Goal: Find specific fact: Find specific fact

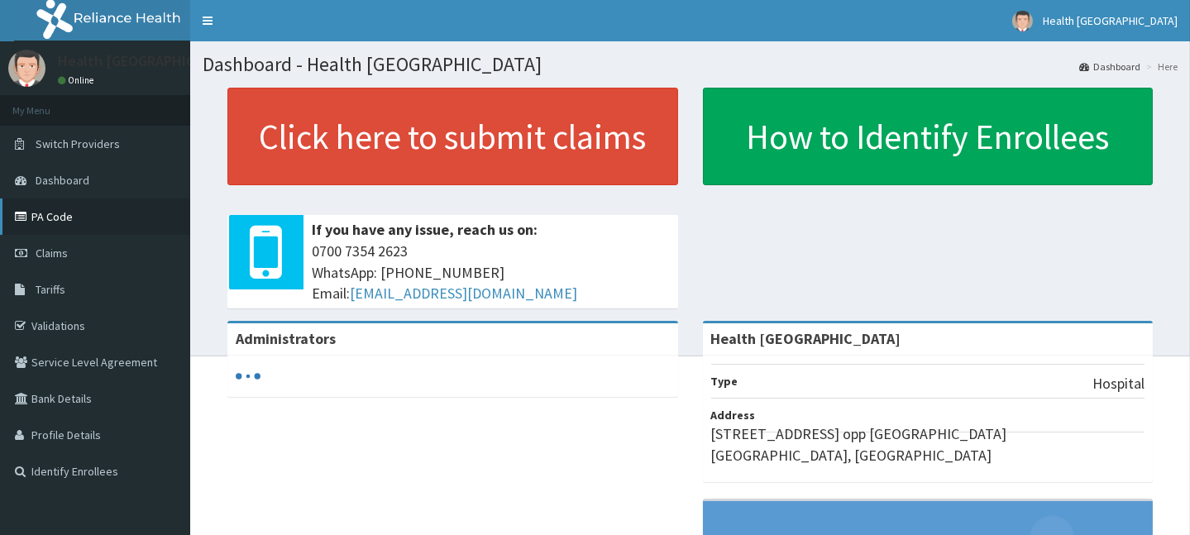
click at [21, 216] on icon at bounding box center [23, 217] width 17 height 12
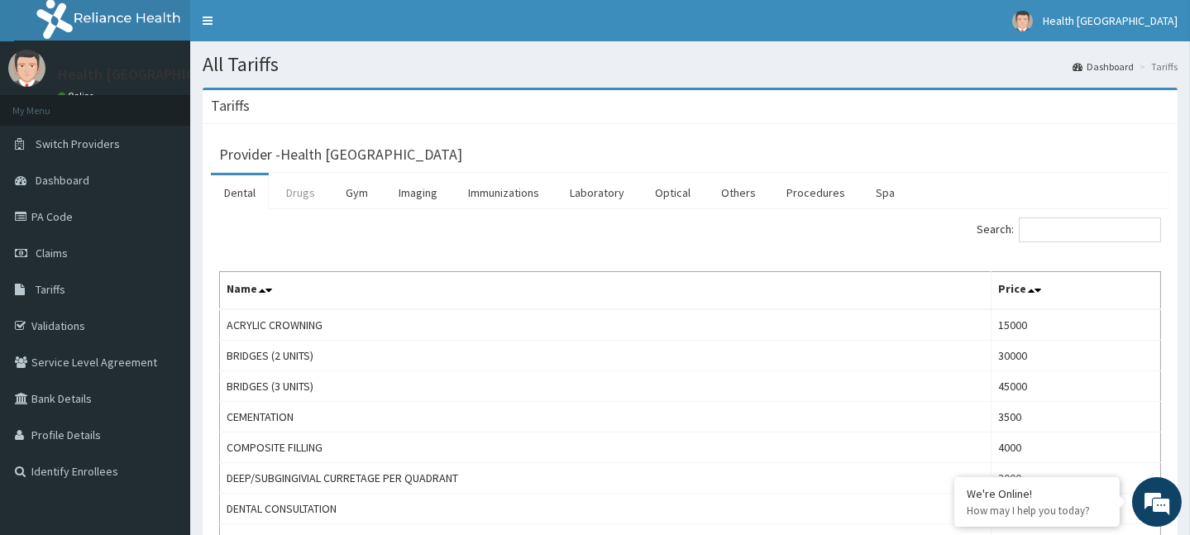
click at [299, 194] on link "Drugs" at bounding box center [300, 192] width 55 height 35
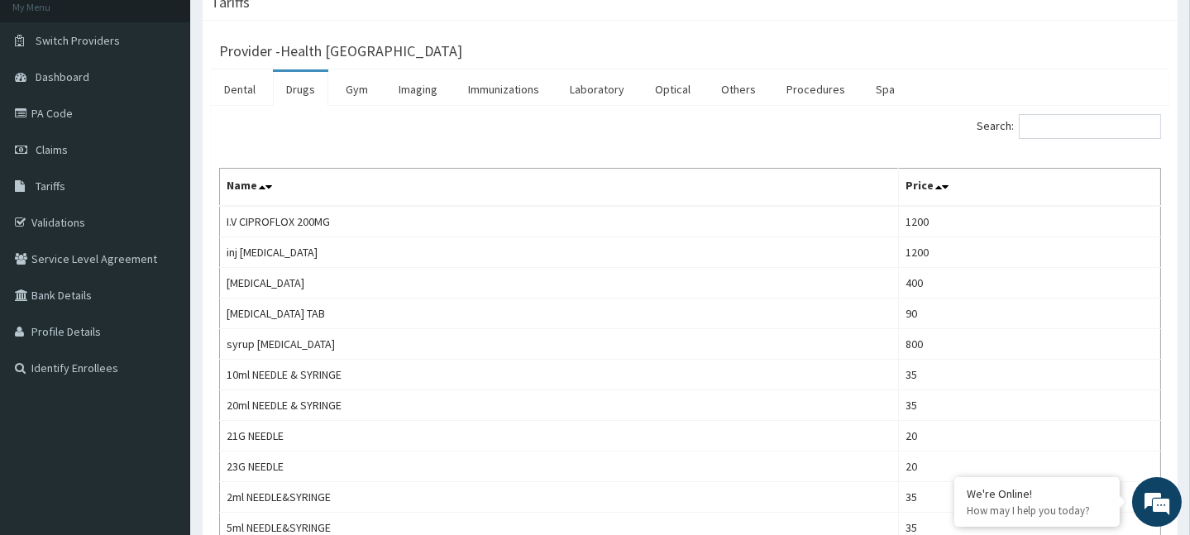
scroll to position [92, 0]
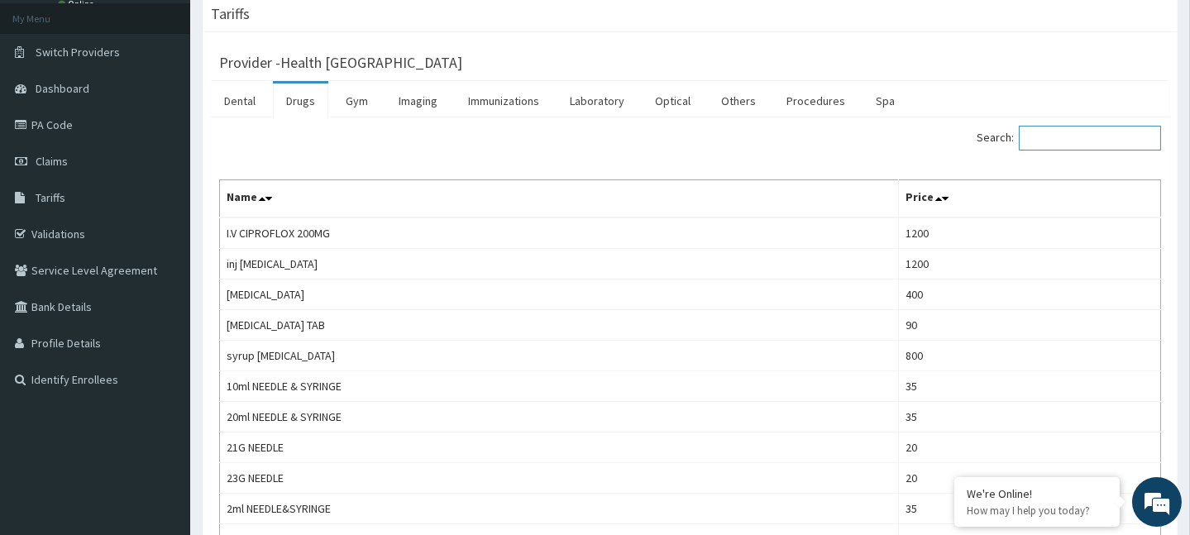
click at [1073, 138] on input "Search:" at bounding box center [1090, 138] width 142 height 25
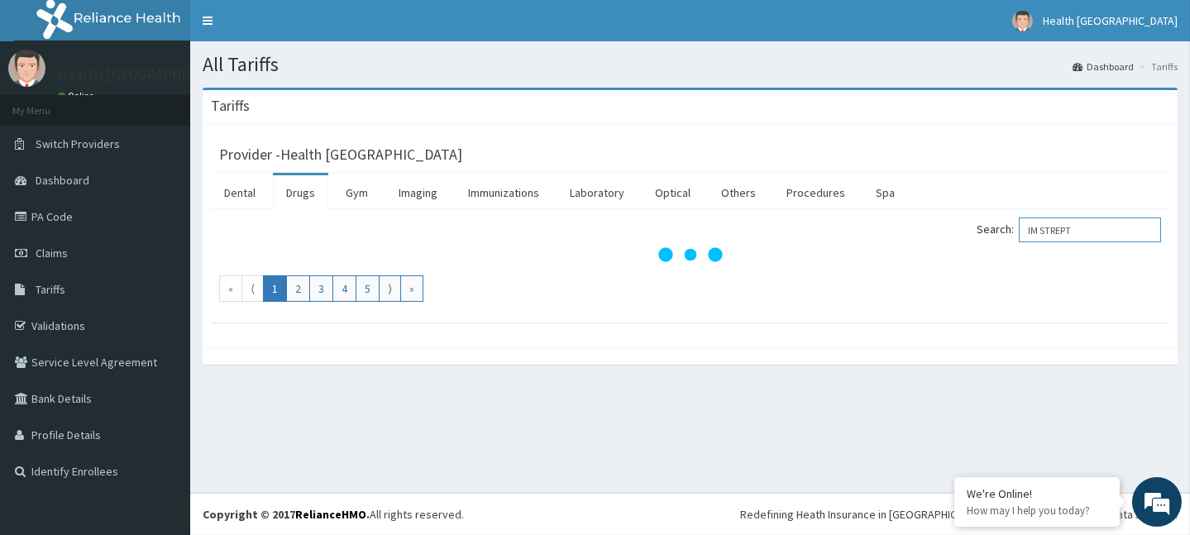
scroll to position [0, 0]
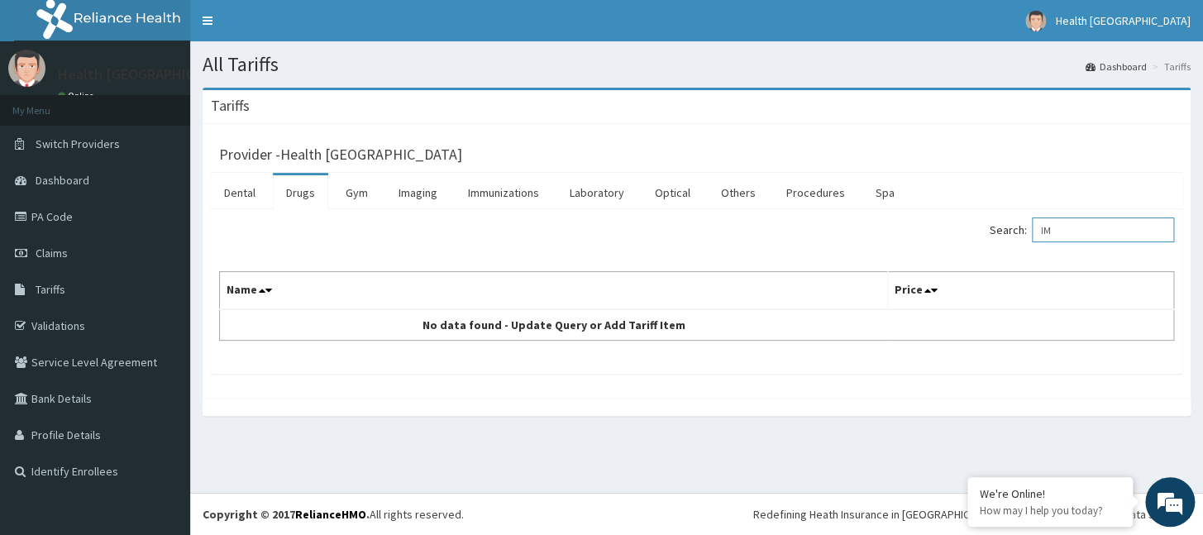
type input "I"
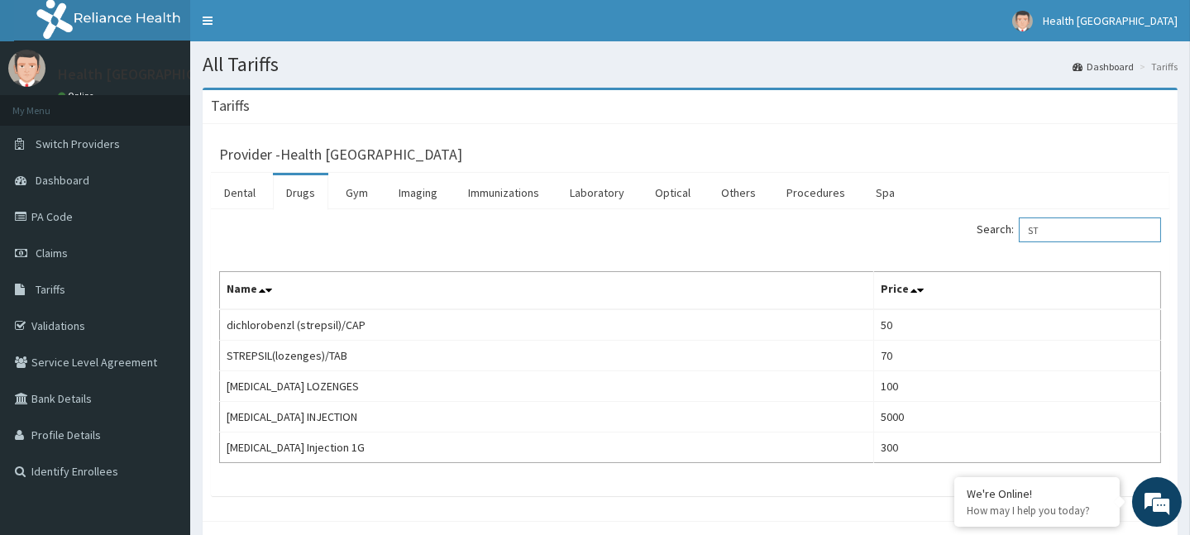
type input "S"
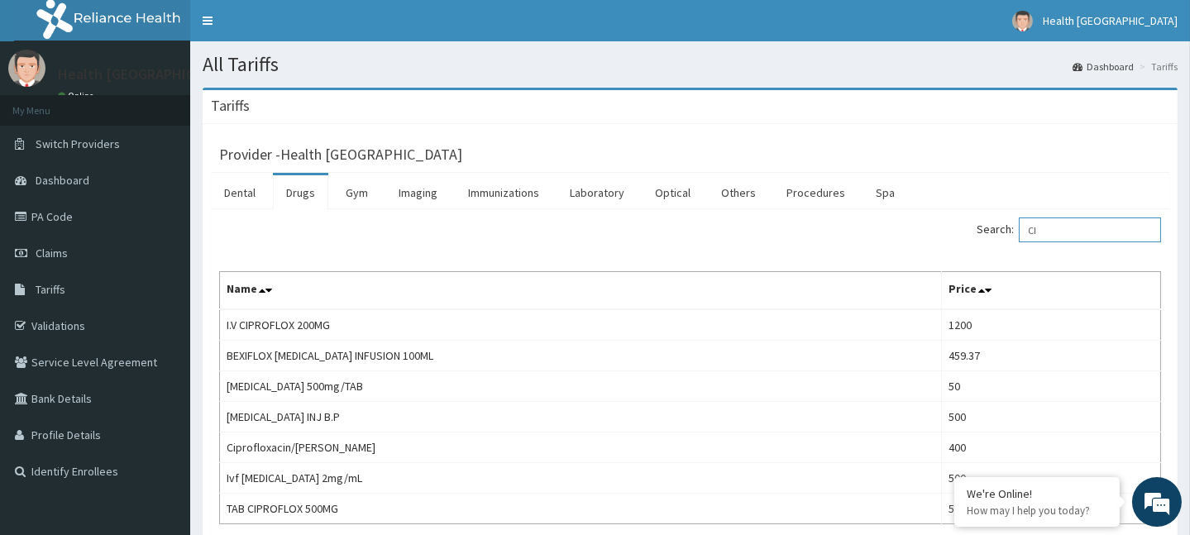
type input "C"
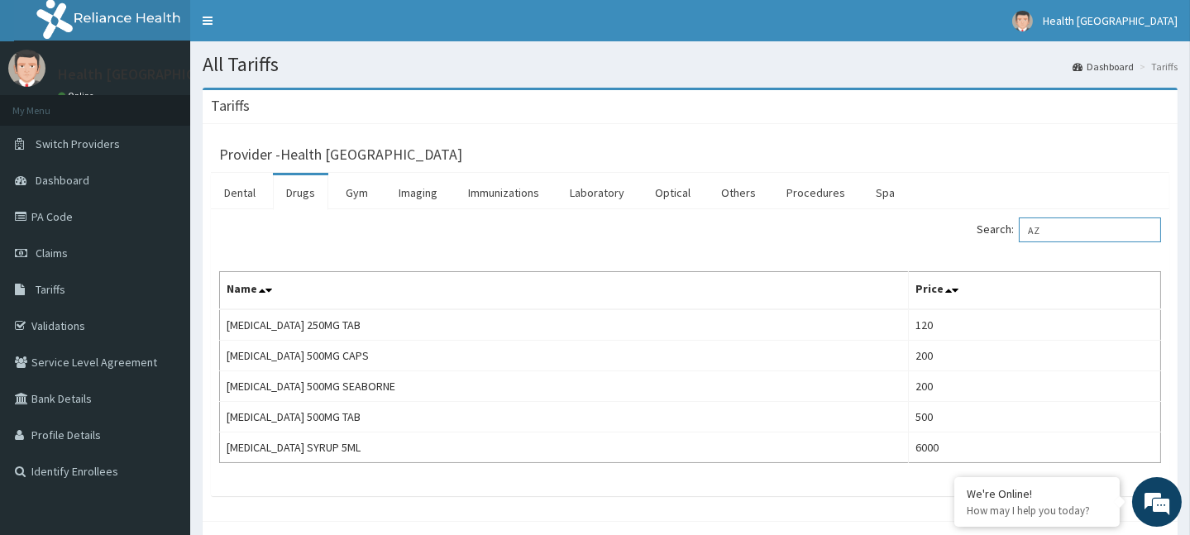
type input "A"
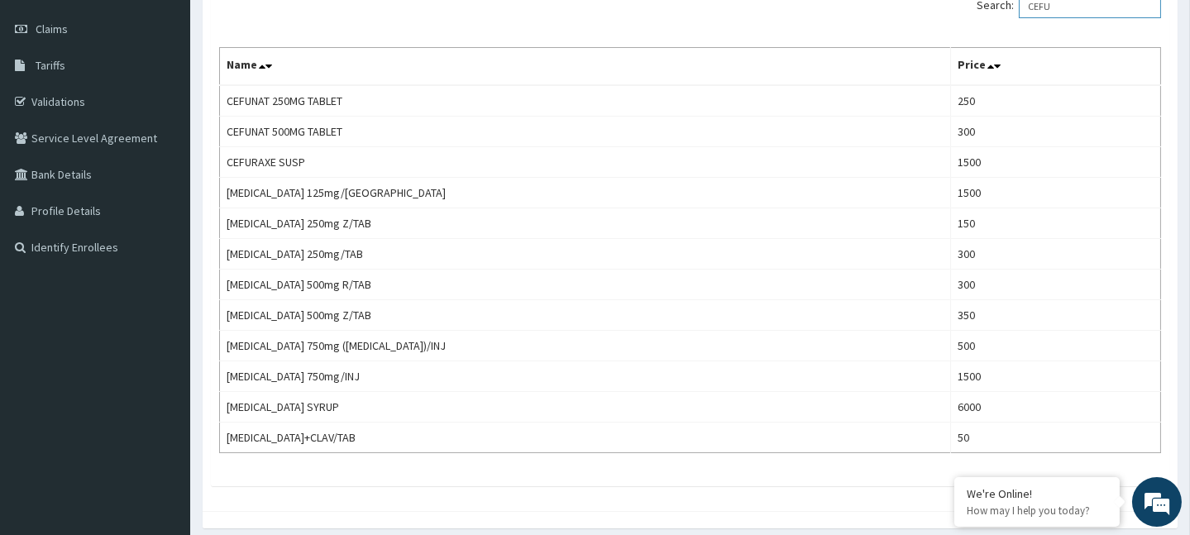
scroll to position [225, 0]
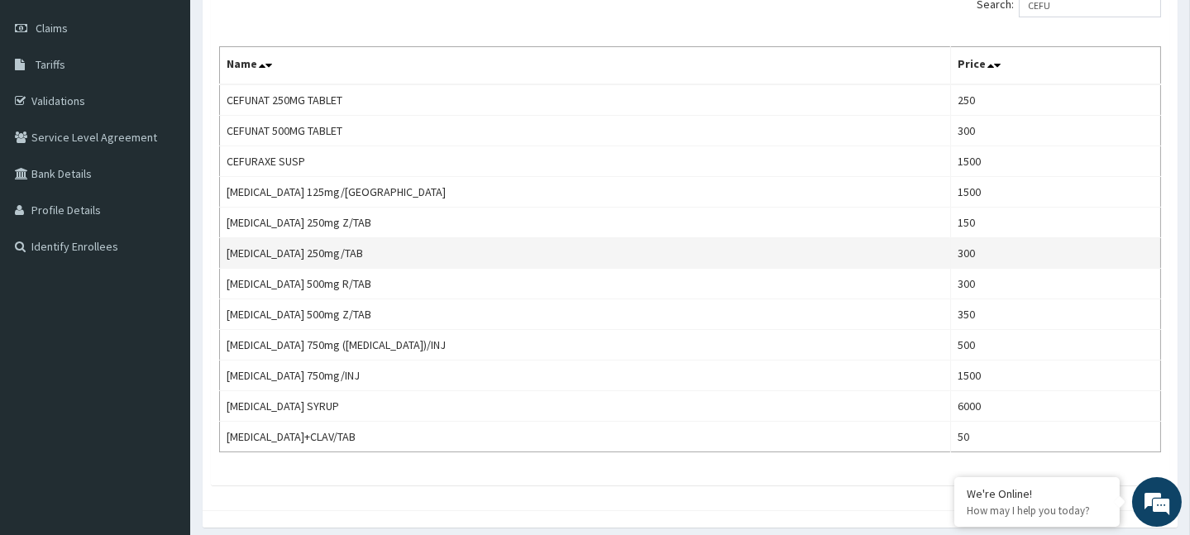
drag, startPoint x: 570, startPoint y: 415, endPoint x: 1023, endPoint y: 251, distance: 481.9
click at [1023, 251] on td "300" at bounding box center [1056, 253] width 210 height 31
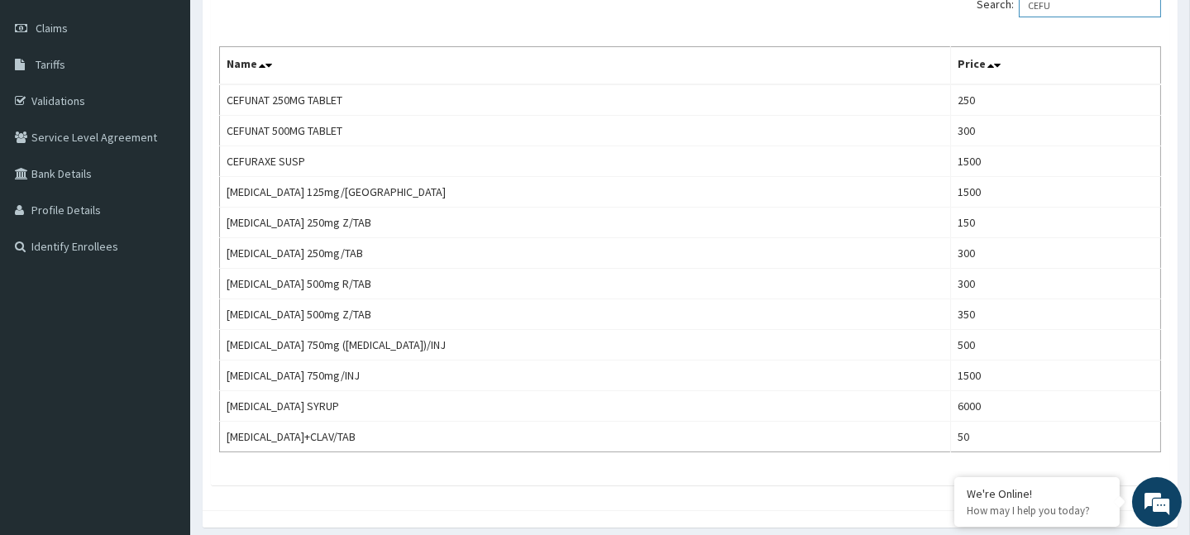
click at [1063, 1] on input "CEFU" at bounding box center [1090, 5] width 142 height 25
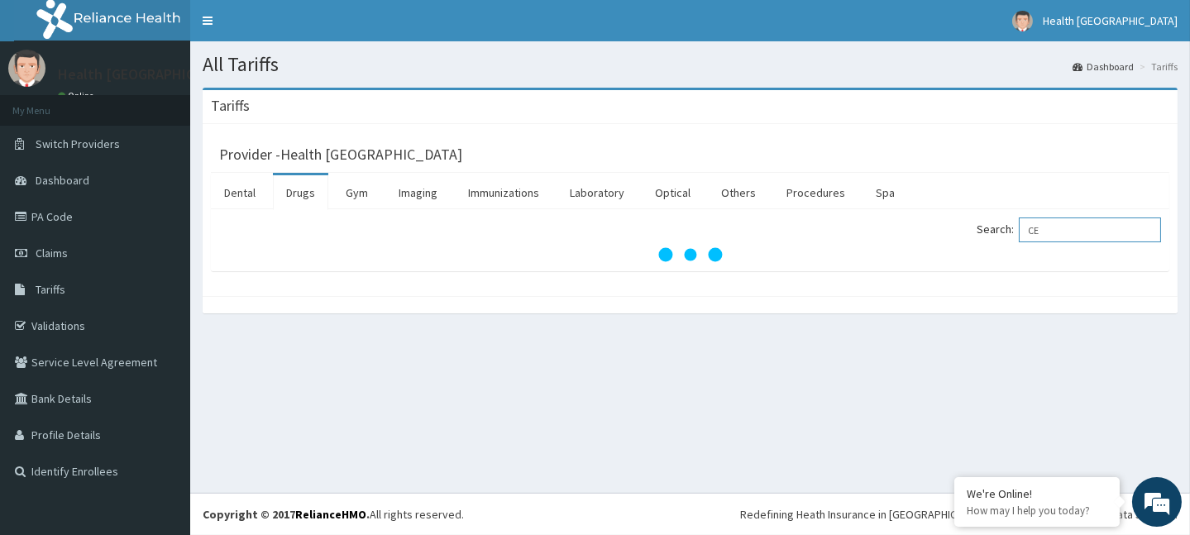
scroll to position [0, 0]
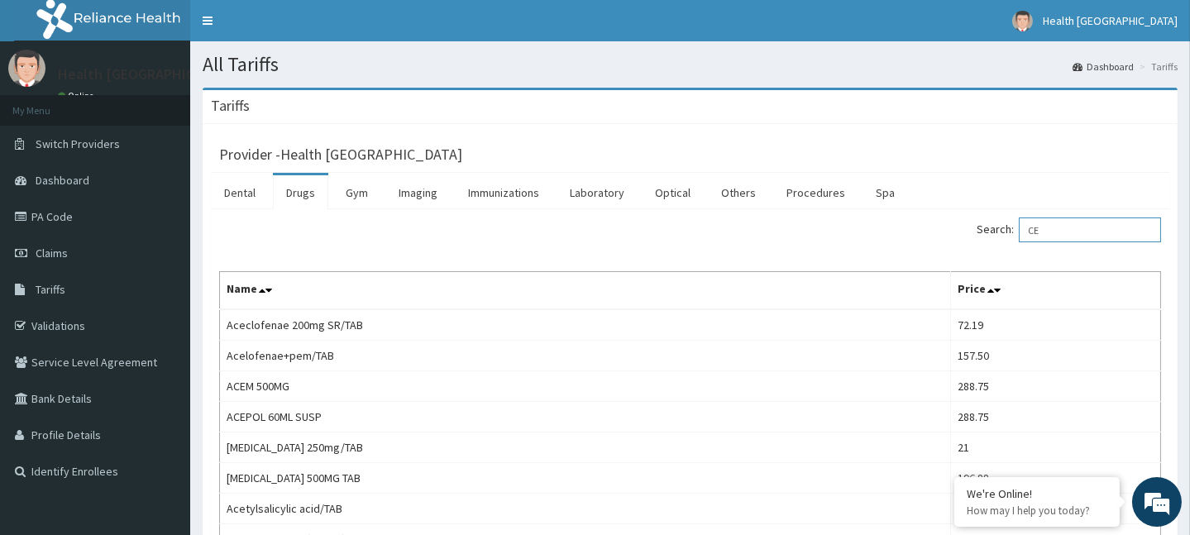
type input "C"
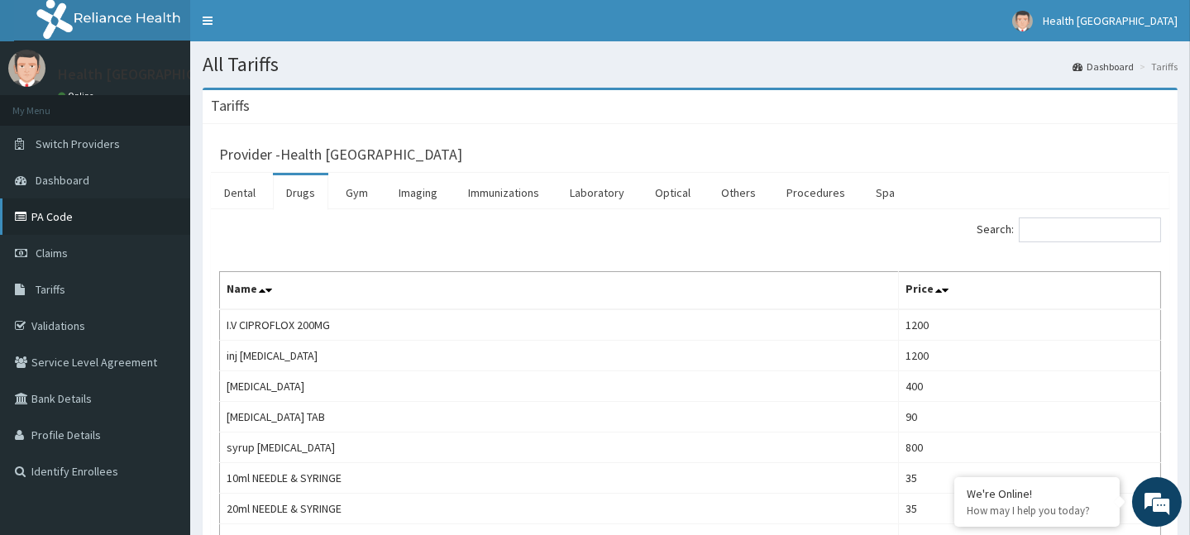
click at [49, 213] on link "PA Code" at bounding box center [95, 216] width 190 height 36
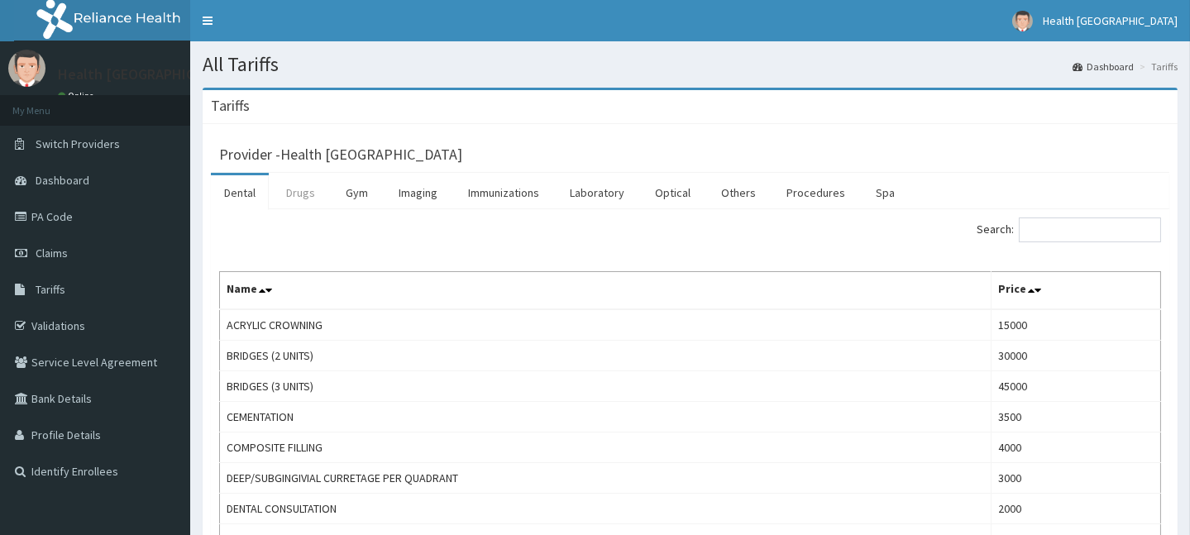
click at [303, 192] on link "Drugs" at bounding box center [300, 192] width 55 height 35
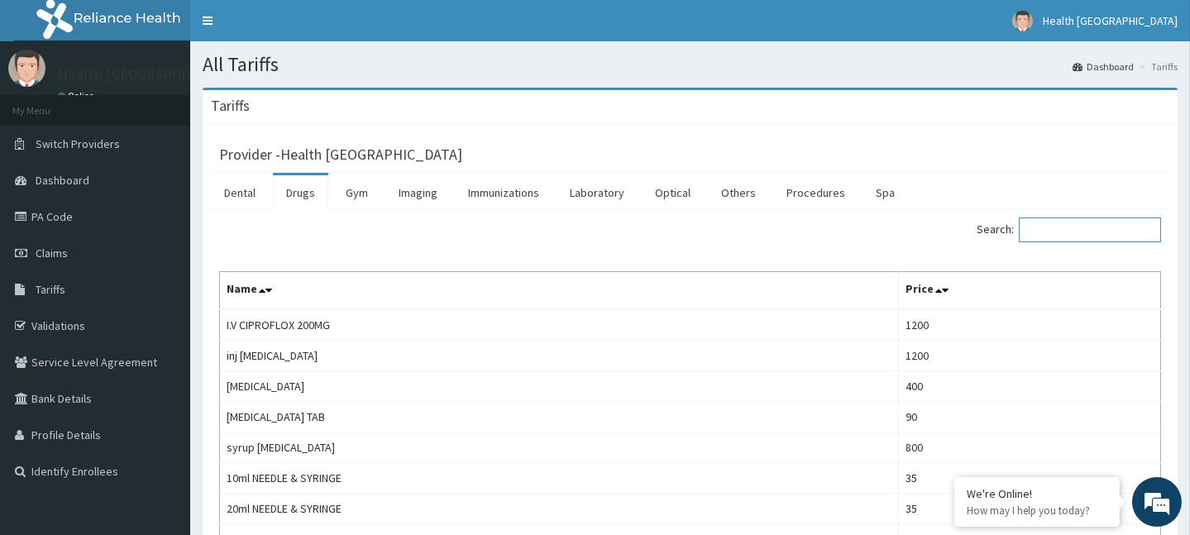
click at [1075, 228] on input "Search:" at bounding box center [1090, 230] width 142 height 25
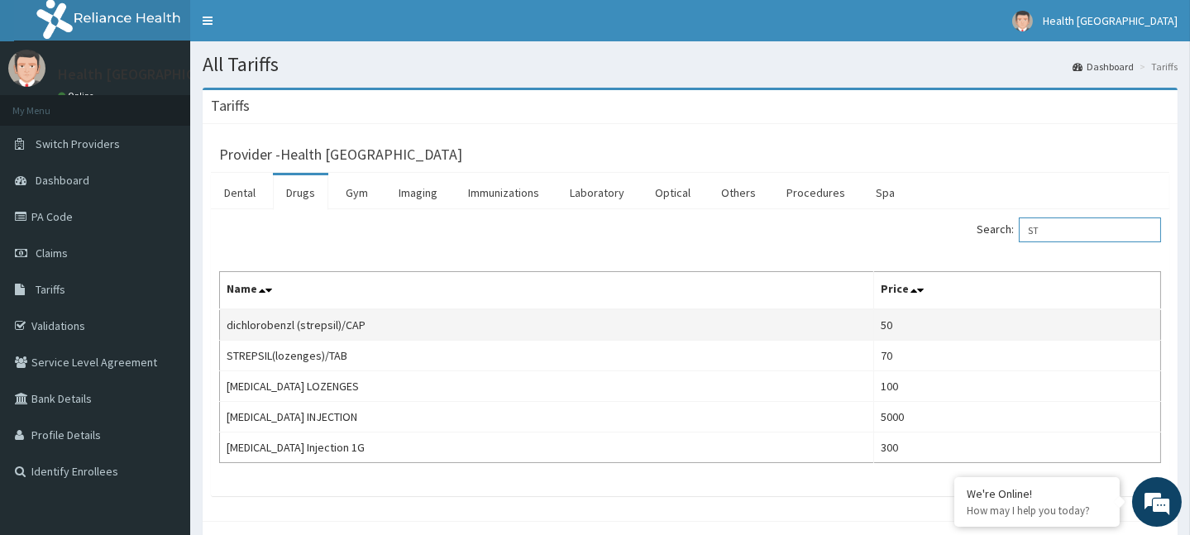
type input "S"
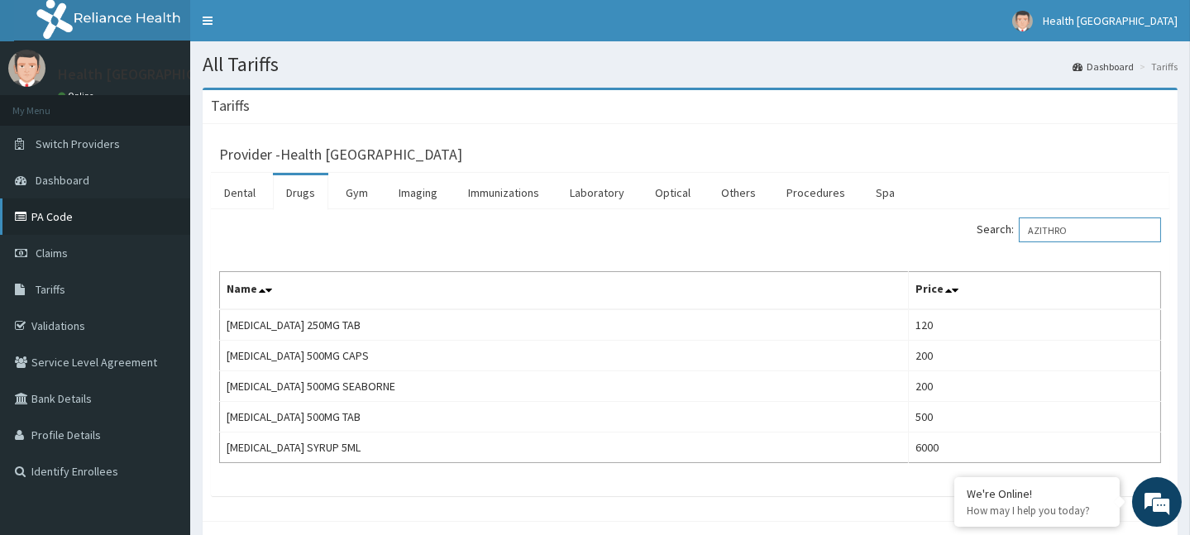
type input "AZITHRO"
click at [17, 213] on icon at bounding box center [23, 217] width 17 height 12
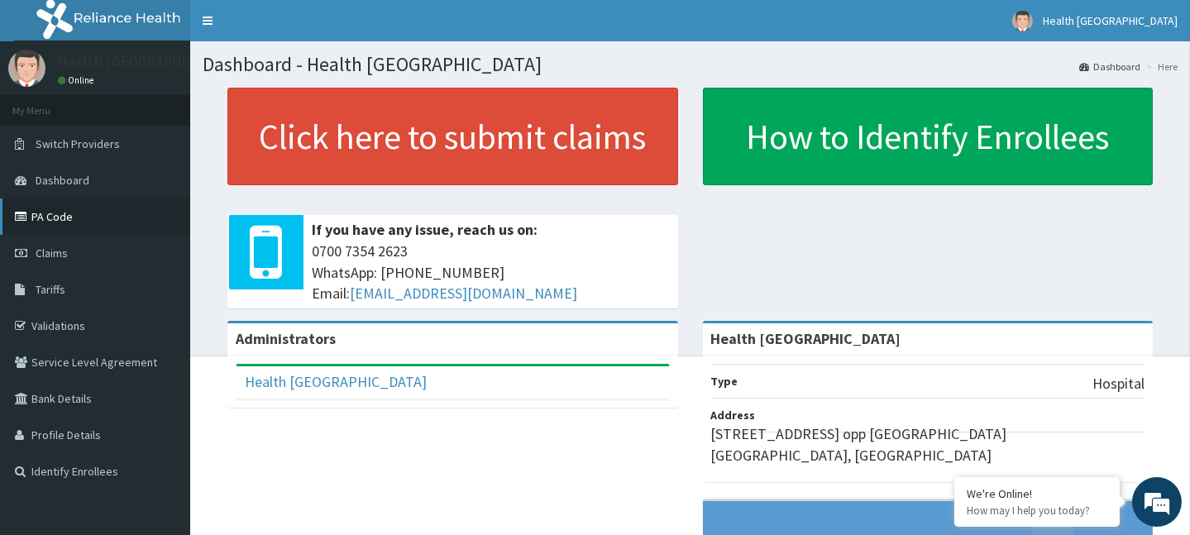
click at [24, 215] on icon at bounding box center [23, 217] width 17 height 12
click at [54, 210] on link "PA Code" at bounding box center [95, 216] width 190 height 36
click at [49, 291] on span "Tariffs" at bounding box center [51, 289] width 30 height 15
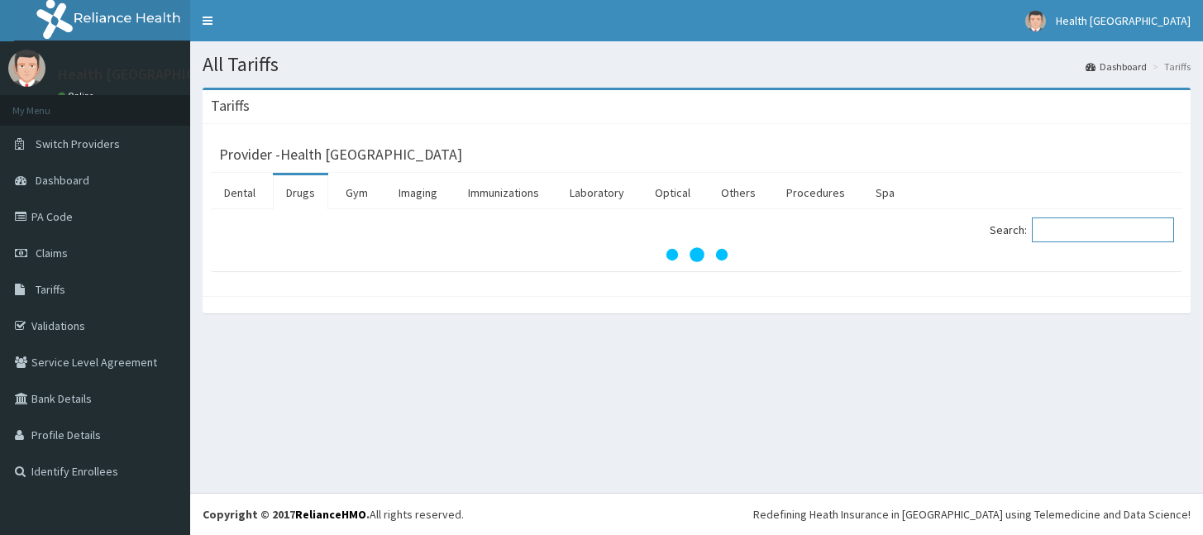
click at [1103, 227] on input "Search:" at bounding box center [1103, 230] width 142 height 25
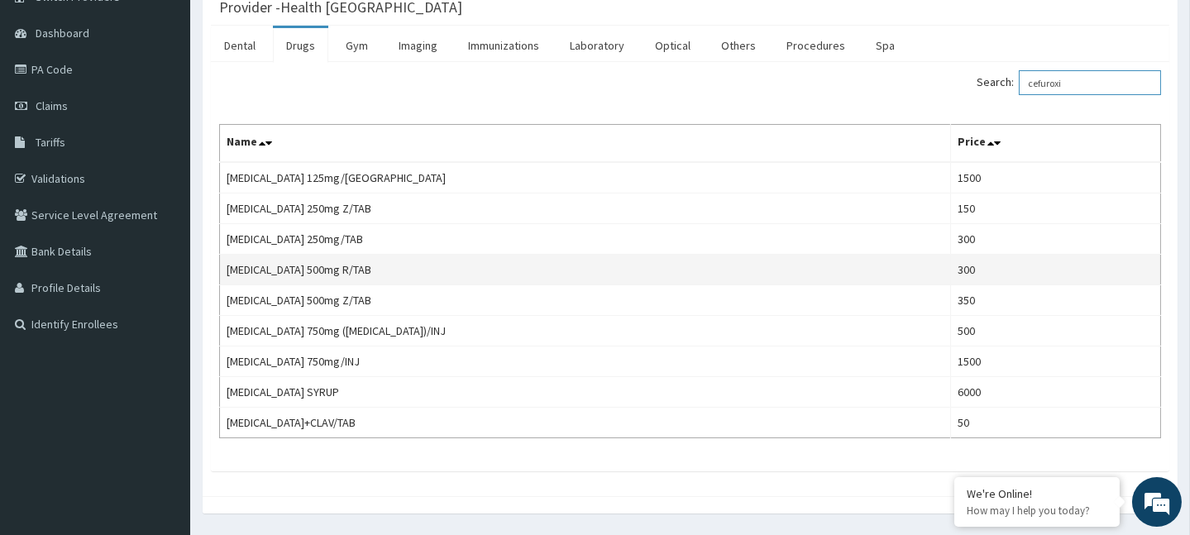
scroll to position [150, 0]
type input "c"
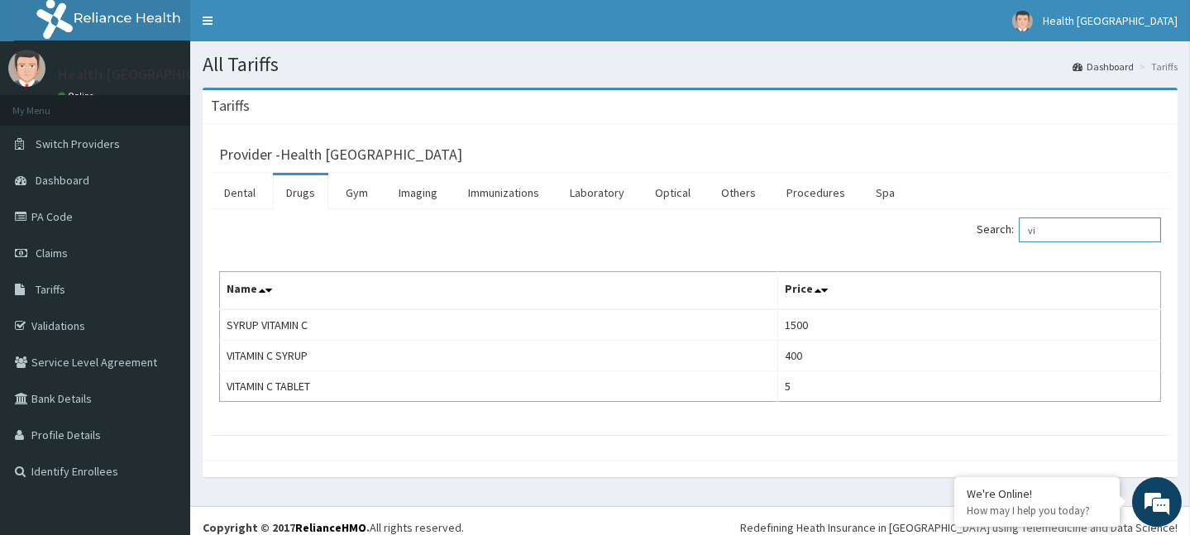
type input "v"
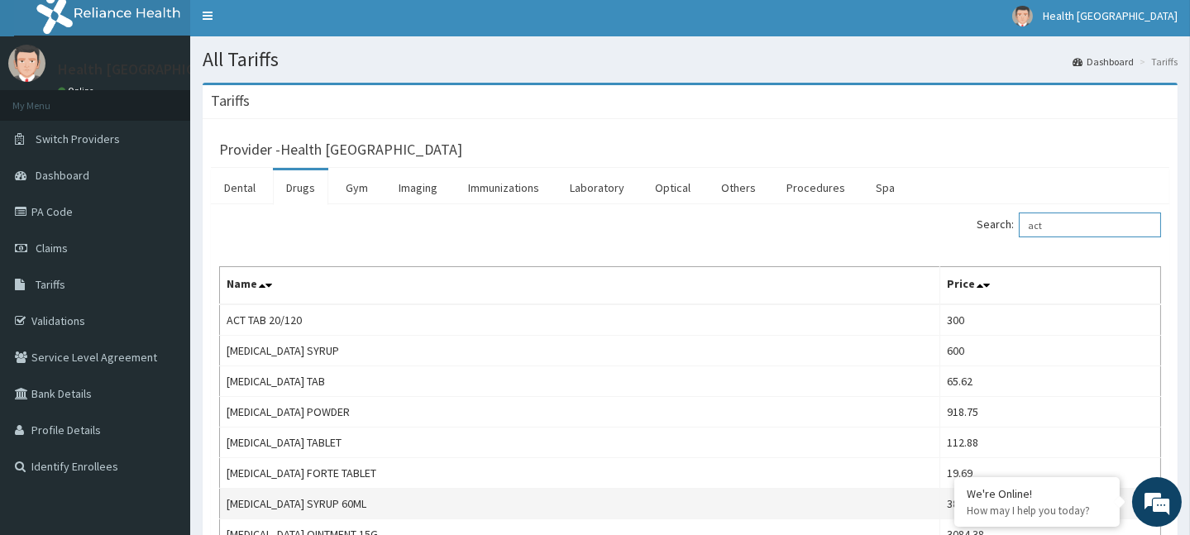
scroll to position [4, 0]
type input "act"
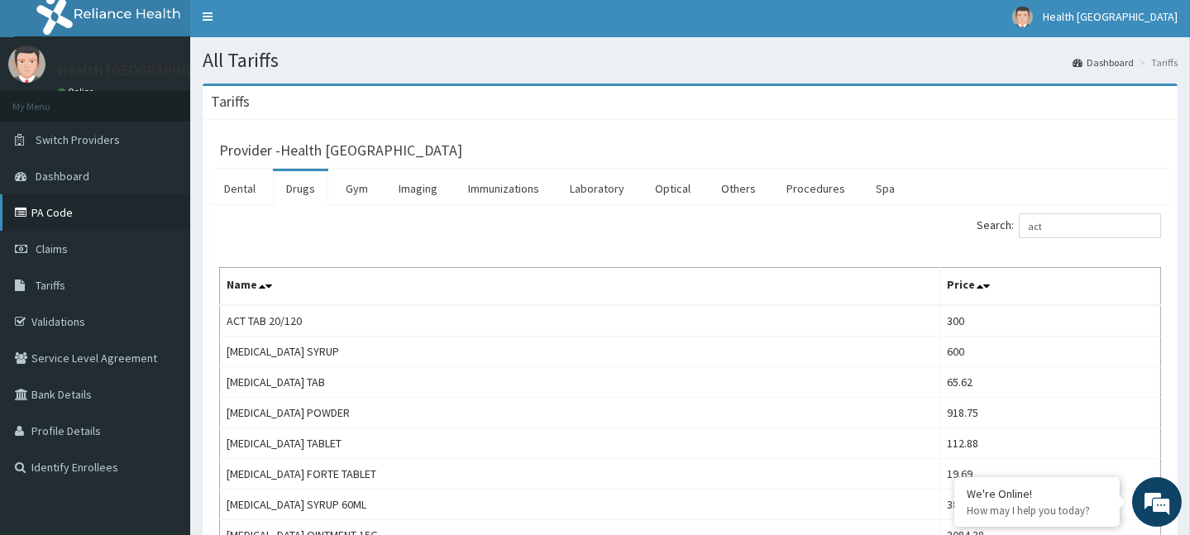
click at [67, 212] on link "PA Code" at bounding box center [95, 212] width 190 height 36
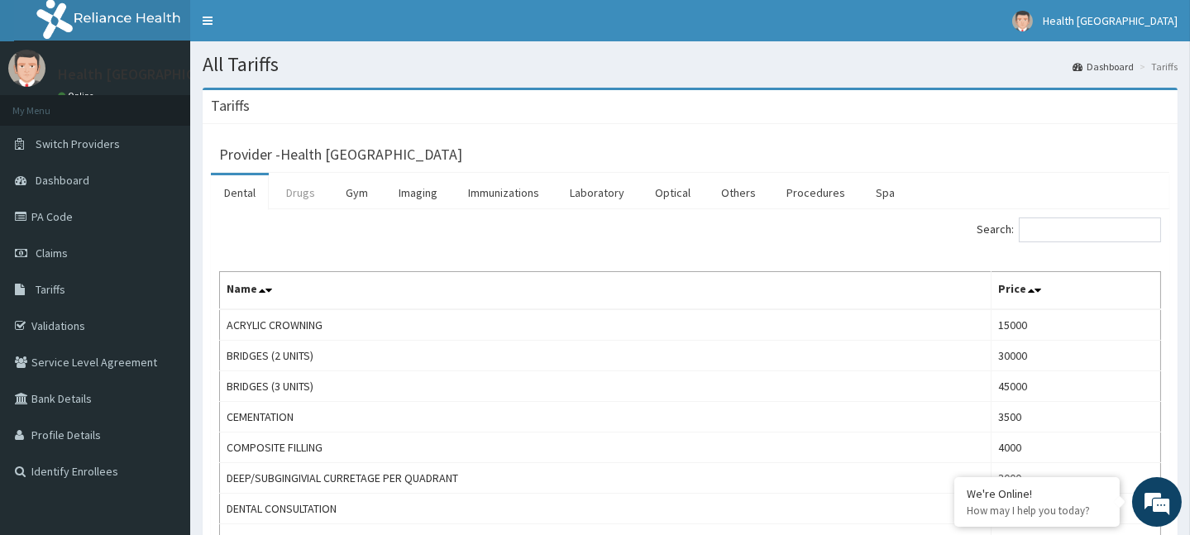
click at [295, 189] on link "Drugs" at bounding box center [300, 192] width 55 height 35
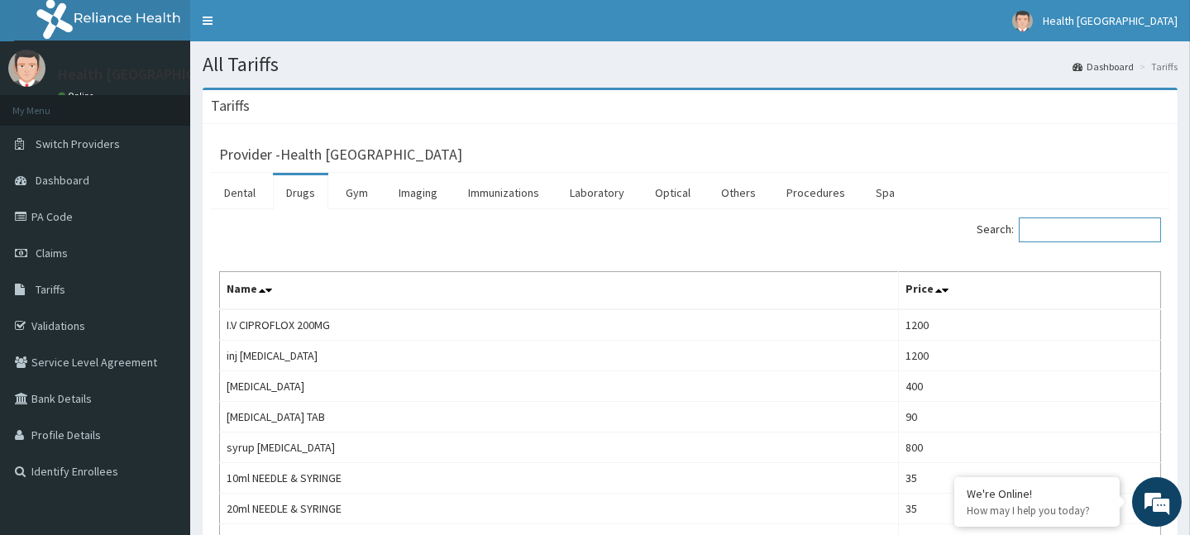
click at [1085, 223] on input "Search:" at bounding box center [1090, 230] width 142 height 25
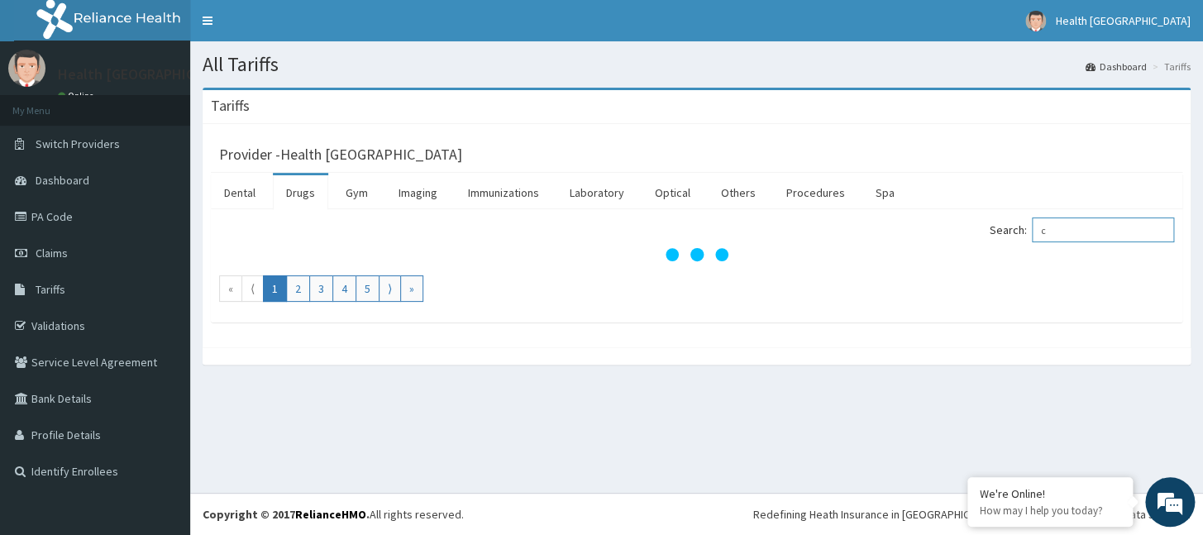
type input "c"
click at [313, 195] on link "Drugs" at bounding box center [300, 192] width 55 height 35
click at [1088, 227] on input "Search:" at bounding box center [1103, 230] width 142 height 25
type input "[MEDICAL_DATA]"
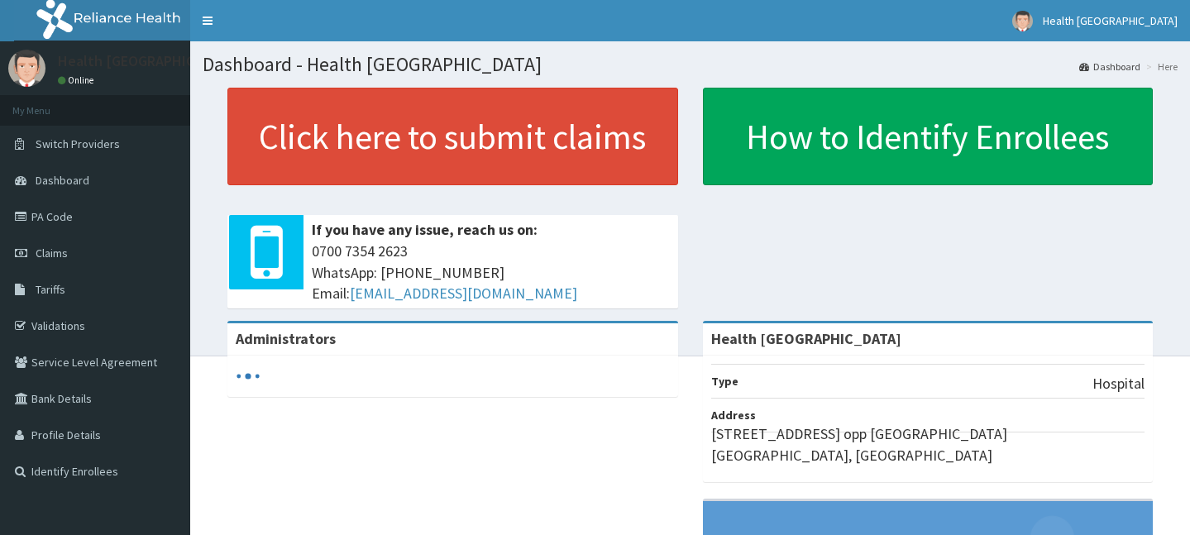
click at [74, 289] on link "Tariffs" at bounding box center [95, 289] width 190 height 36
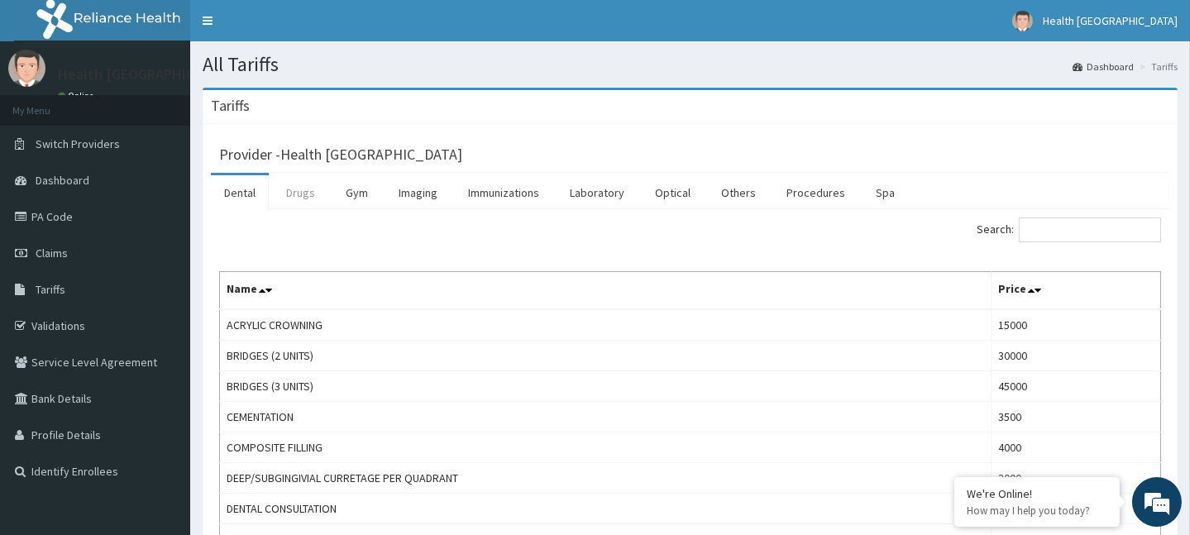
click at [298, 196] on link "Drugs" at bounding box center [300, 192] width 55 height 35
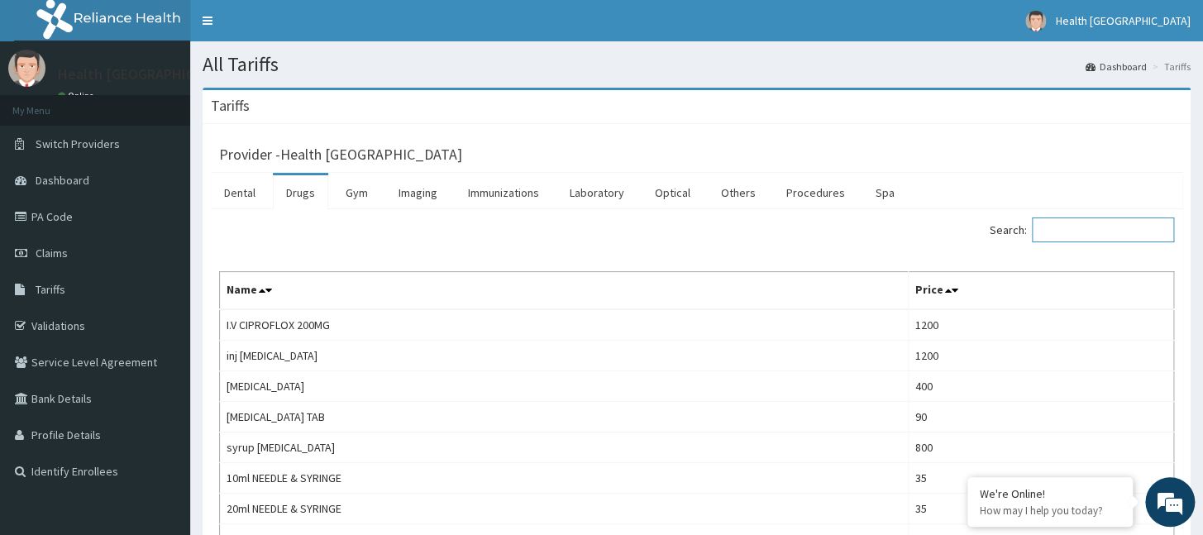
click at [1080, 222] on input "Search:" at bounding box center [1103, 230] width 142 height 25
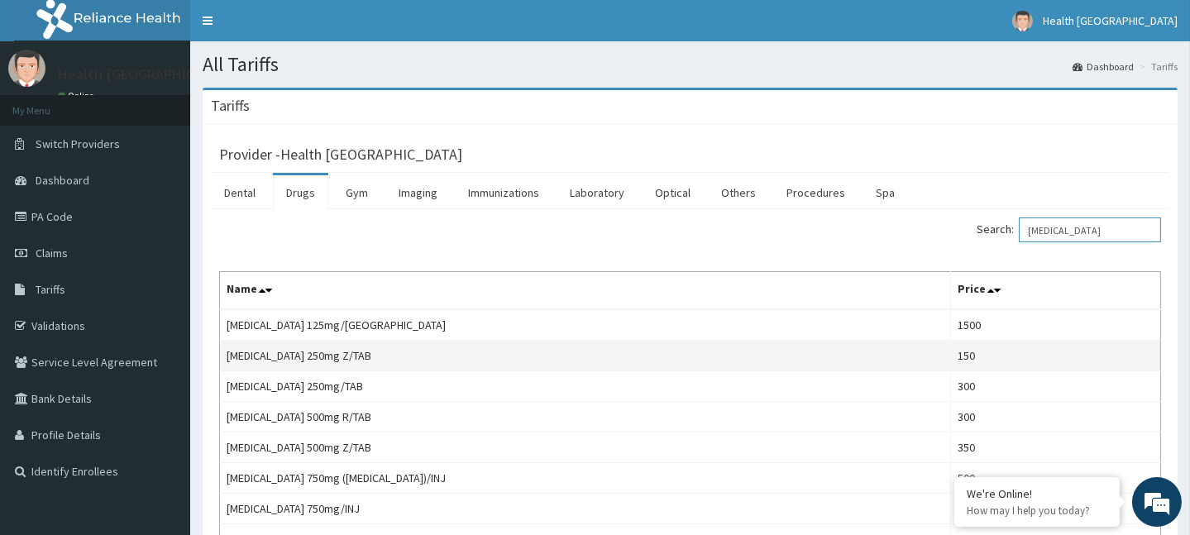
scroll to position [74, 0]
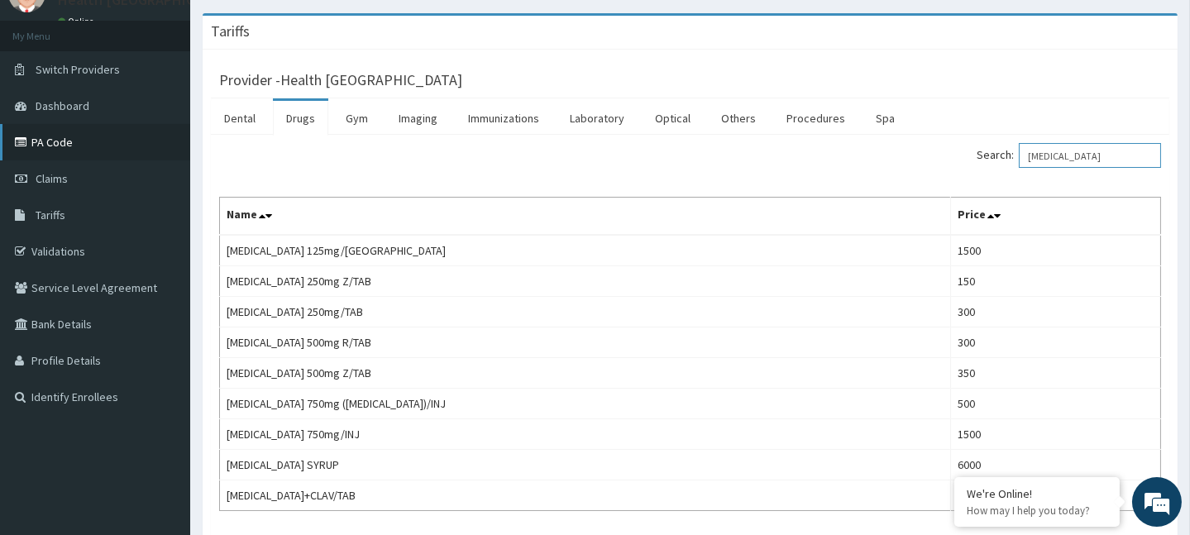
type input "cefuroxime"
click at [12, 136] on link "PA Code" at bounding box center [95, 142] width 190 height 36
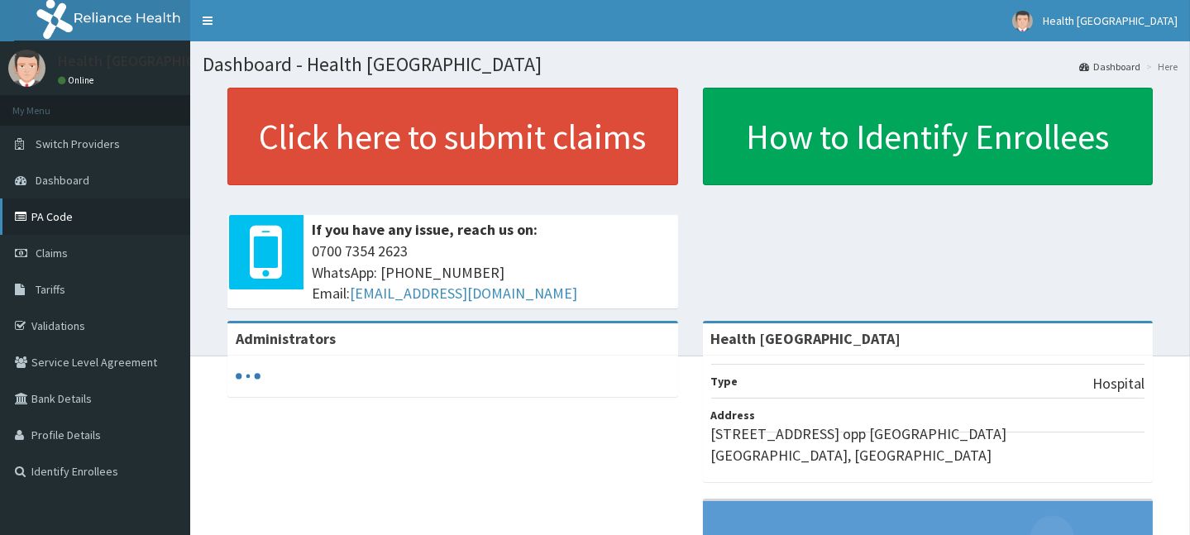
click at [19, 217] on icon at bounding box center [23, 217] width 17 height 12
click at [12, 215] on link "PA Code" at bounding box center [95, 216] width 190 height 36
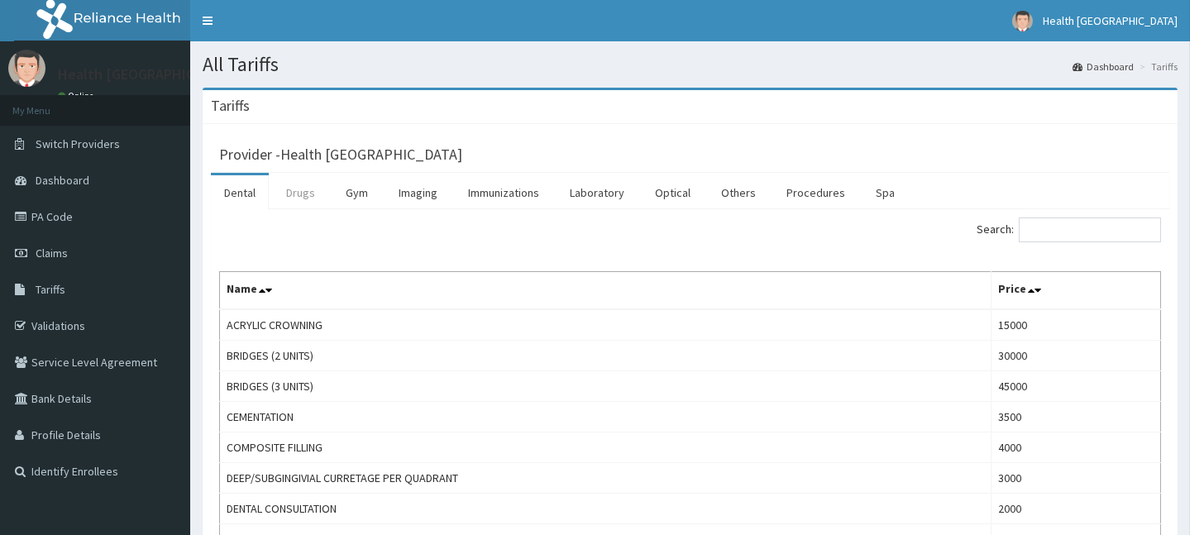
click at [303, 186] on link "Drugs" at bounding box center [300, 192] width 55 height 35
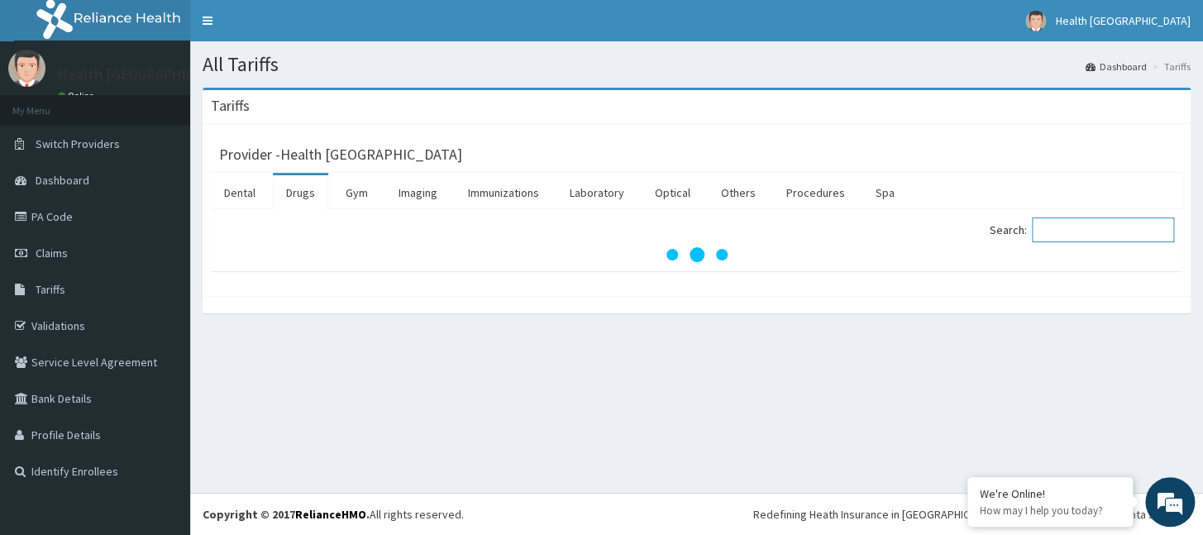
click at [1118, 226] on input "Search:" at bounding box center [1103, 230] width 142 height 25
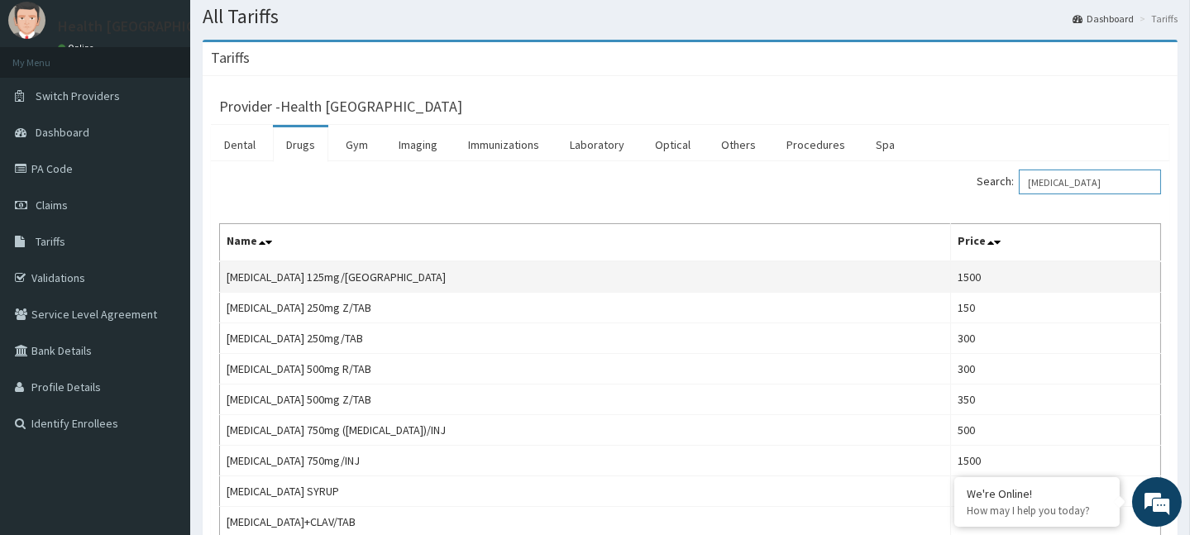
scroll to position [74, 0]
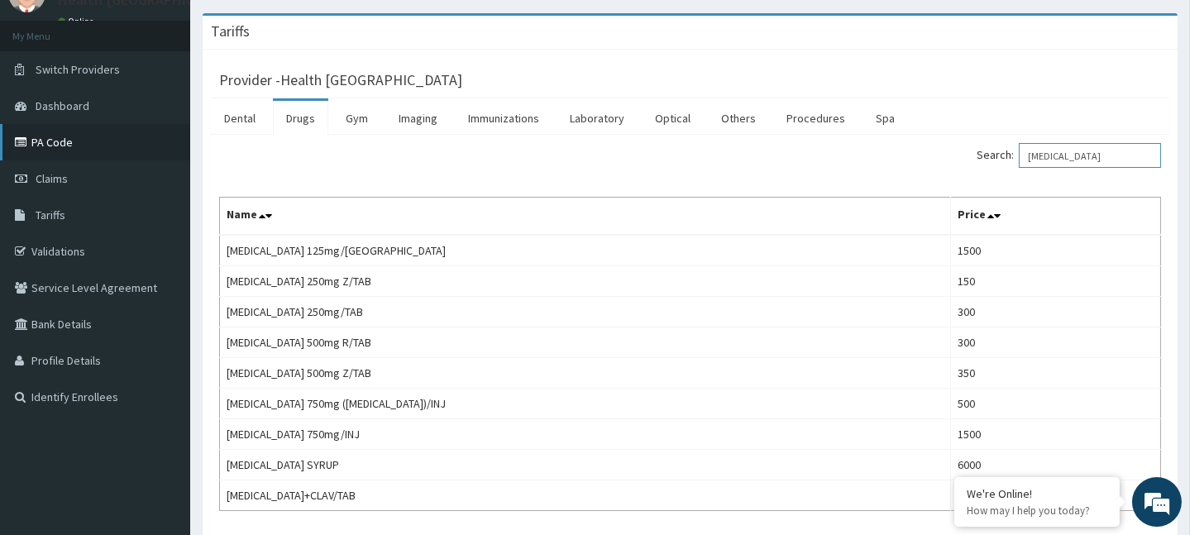
type input "[MEDICAL_DATA]"
click at [18, 141] on icon at bounding box center [23, 142] width 17 height 12
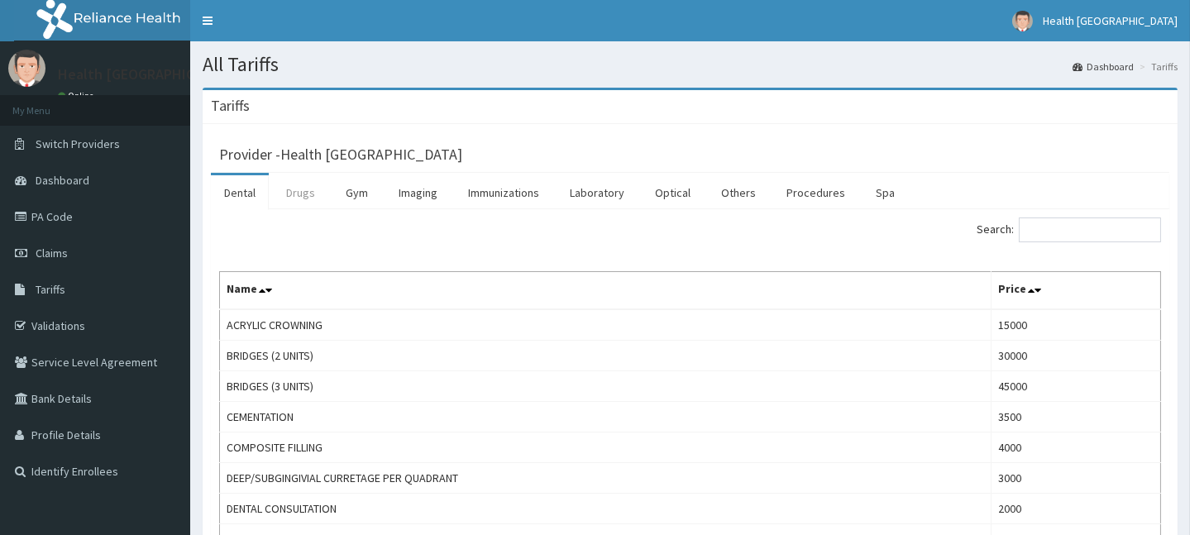
click at [305, 195] on link "Drugs" at bounding box center [300, 192] width 55 height 35
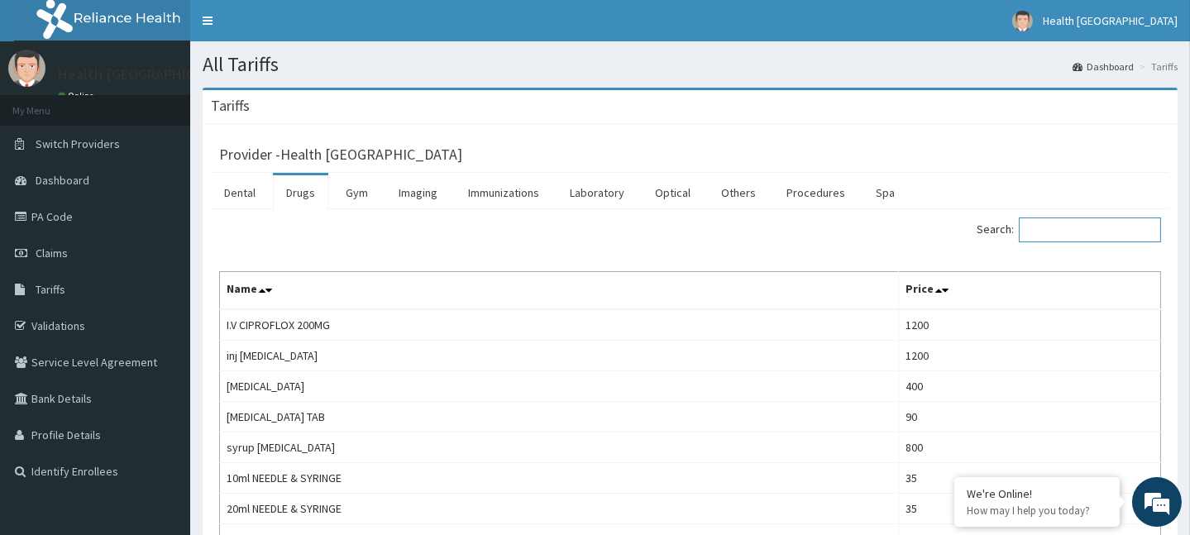
click at [1079, 230] on input "Search:" at bounding box center [1090, 230] width 142 height 25
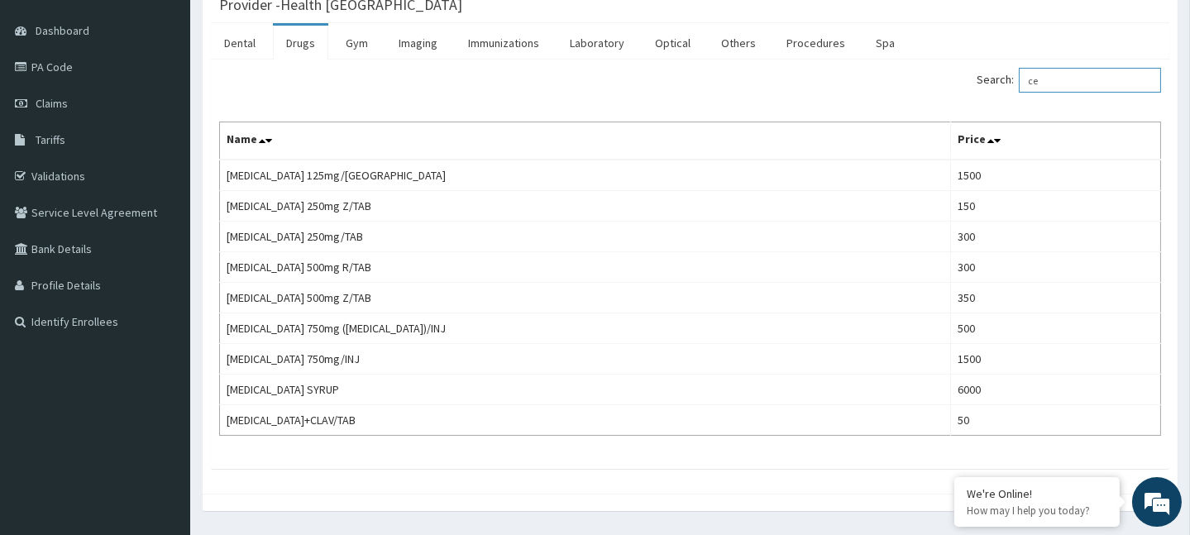
type input "c"
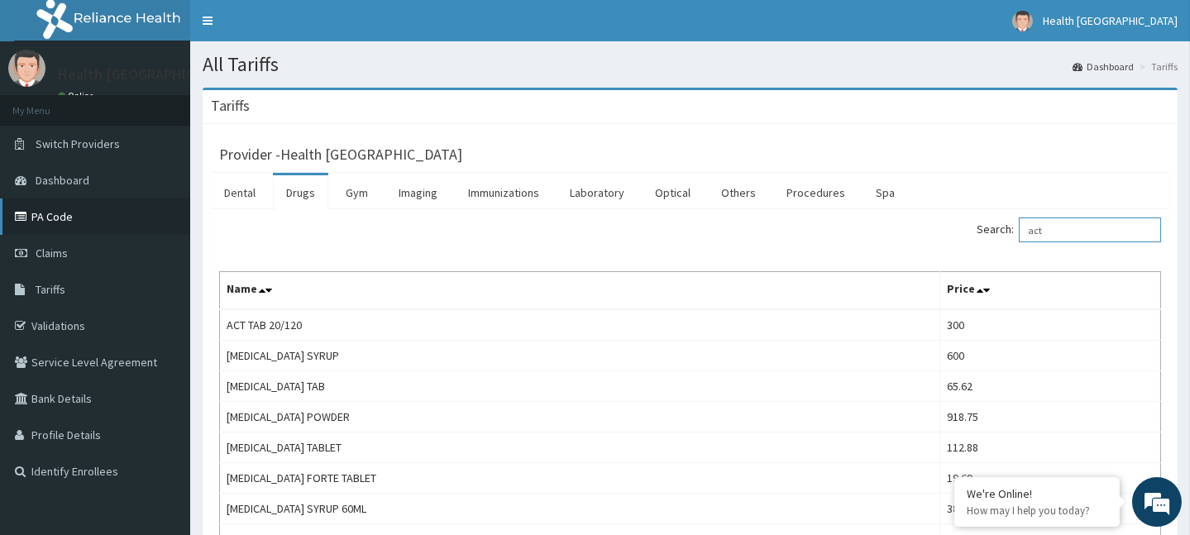
type input "act"
click at [17, 219] on icon at bounding box center [23, 217] width 17 height 12
